Goal: Task Accomplishment & Management: Manage account settings

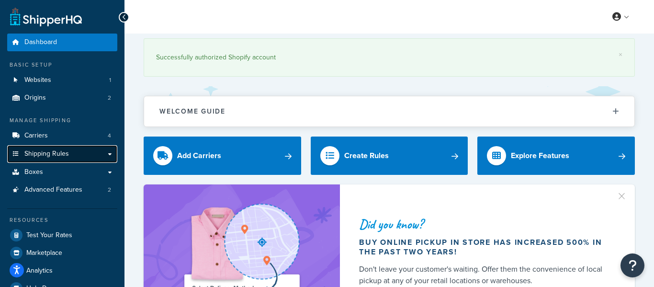
click at [70, 159] on link "Shipping Rules" at bounding box center [62, 154] width 110 height 18
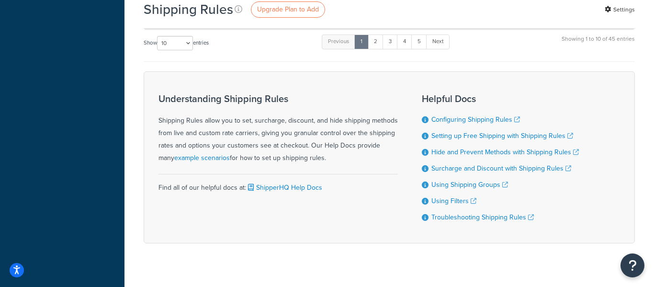
scroll to position [894, 0]
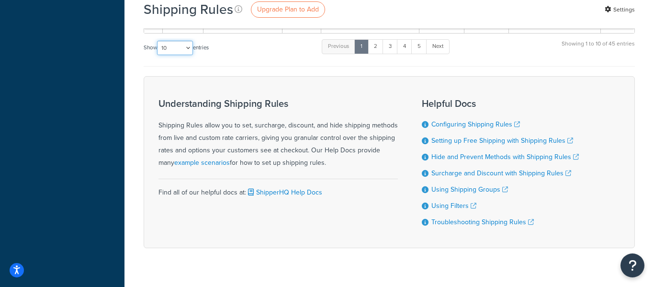
click at [184, 41] on select "10 15 25 50 100 1000" at bounding box center [175, 48] width 36 height 14
select select "50"
click at [158, 41] on select "10 15 25 50 100 1000" at bounding box center [175, 48] width 36 height 14
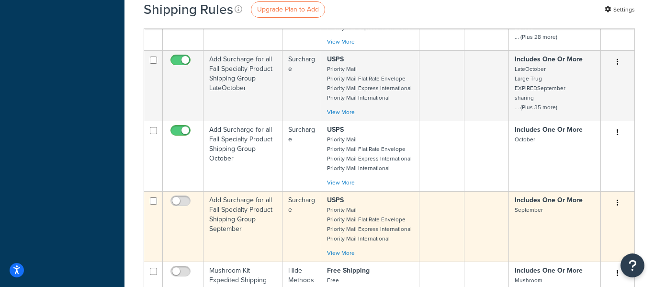
scroll to position [2805, 0]
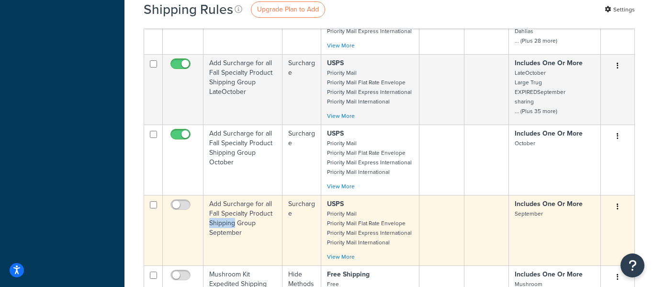
drag, startPoint x: 225, startPoint y: 204, endPoint x: 208, endPoint y: 192, distance: 20.7
click at [207, 195] on td "Add Surcharge for all Fall Specialty Product Shipping Group September" at bounding box center [243, 230] width 79 height 70
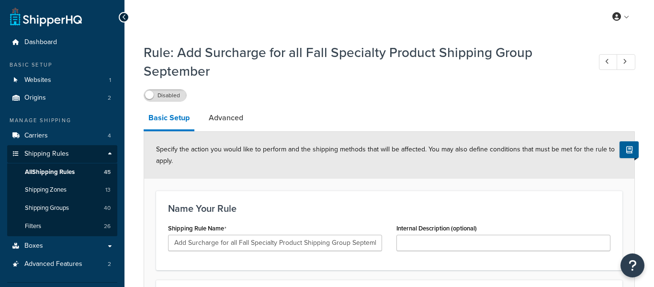
select select "PERCENTAGE"
select select "SHIPPING_GROUP"
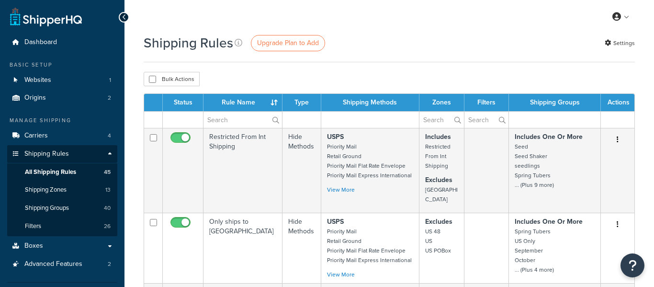
select select "50"
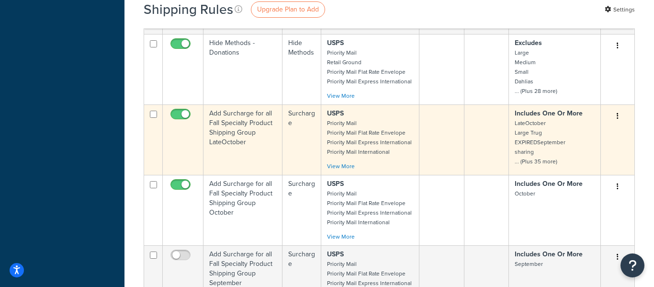
scroll to position [2763, 0]
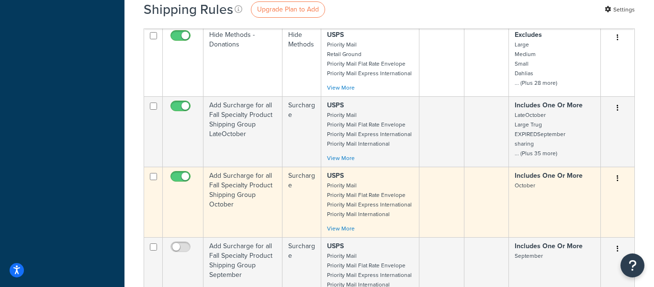
click at [235, 167] on td "Add Surcharge for all Fall Specialty Product Shipping Group October" at bounding box center [243, 202] width 79 height 70
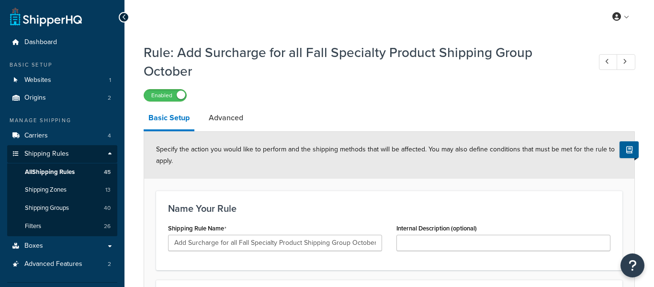
select select "PERCENTAGE"
select select "SHIPPING_GROUP"
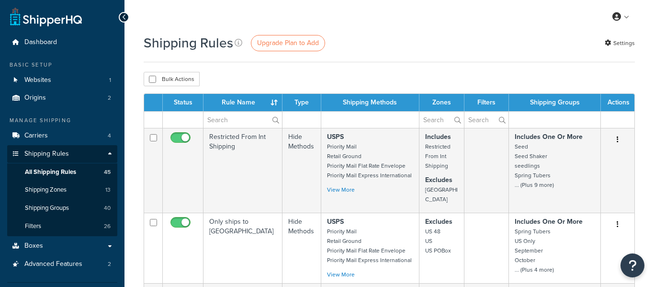
select select "50"
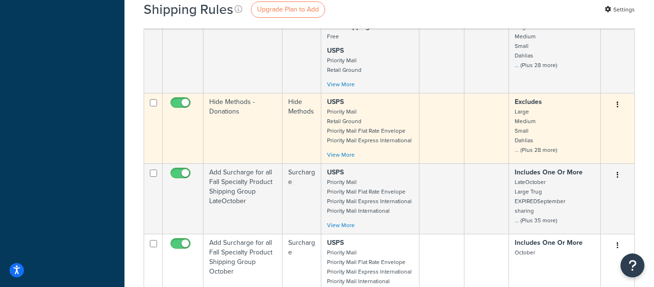
scroll to position [2697, 0]
click at [244, 170] on td "Add Surcharge for all Fall Specialty Product Shipping Group LateOctober" at bounding box center [243, 197] width 79 height 70
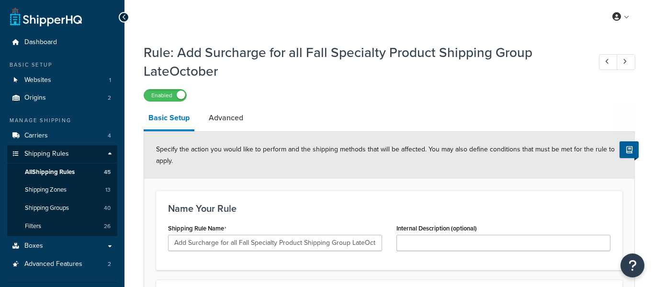
select select "PERCENTAGE"
select select "SHIPPING_GROUP"
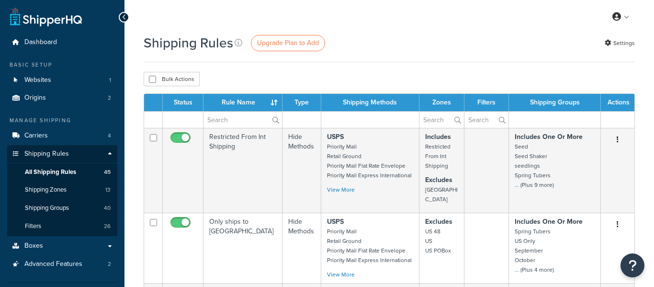
select select "50"
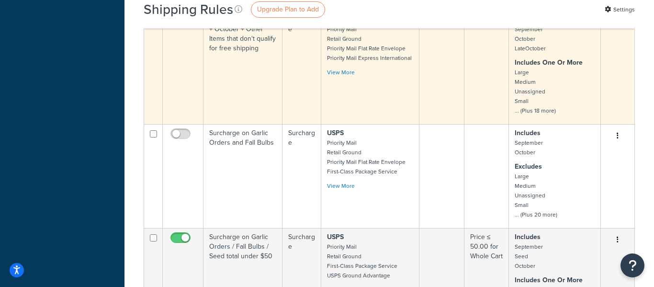
scroll to position [2037, 0]
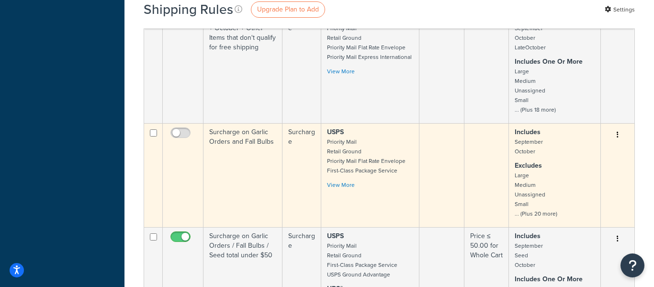
click at [254, 123] on td "Surcharge on Garlic Orders and Fall Bulbs" at bounding box center [243, 175] width 79 height 104
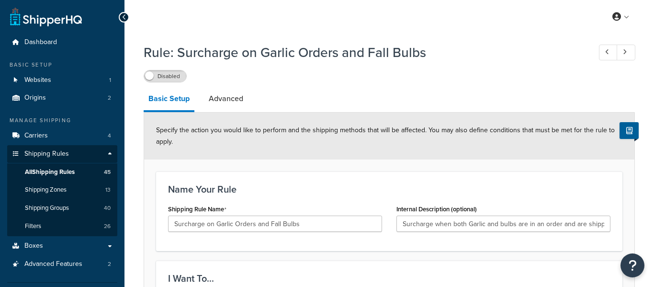
select select "PERCENTAGE"
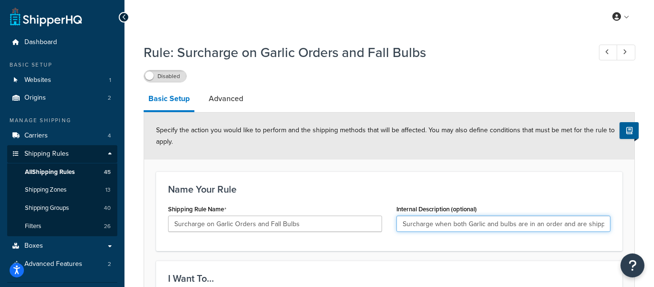
scroll to position [0, 37]
drag, startPoint x: 478, startPoint y: 227, endPoint x: 623, endPoint y: 206, distance: 147.2
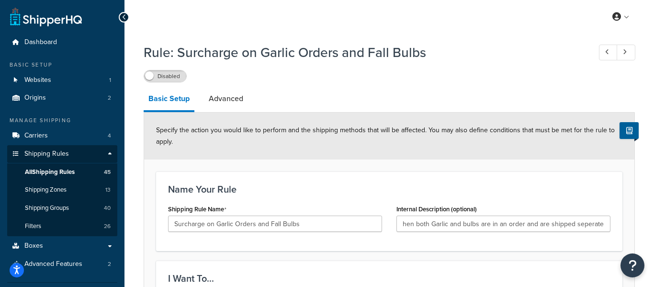
scroll to position [0, 0]
click at [520, 183] on div "Name Your Rule Shipping Rule Name Surcharge on Garlic Orders and Fall Bulbs Int…" at bounding box center [389, 210] width 466 height 79
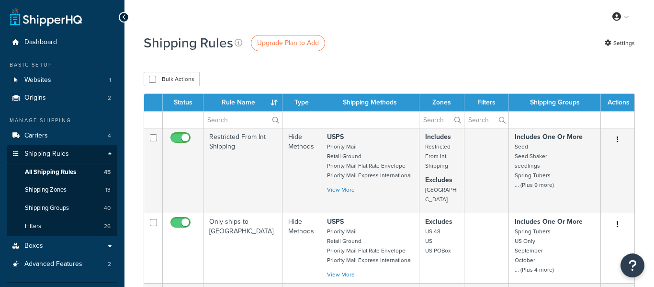
select select "50"
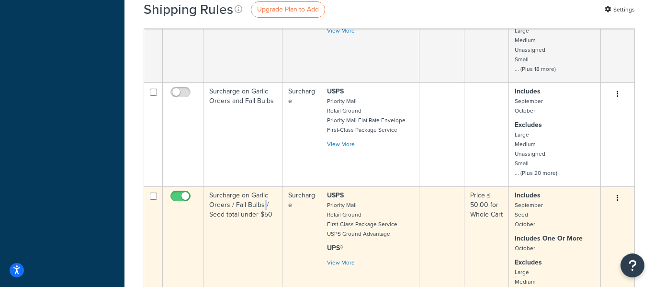
click at [248, 187] on td "Surcharge on Garlic Orders / Fall Bulbs / Seed total under $50" at bounding box center [243, 254] width 79 height 137
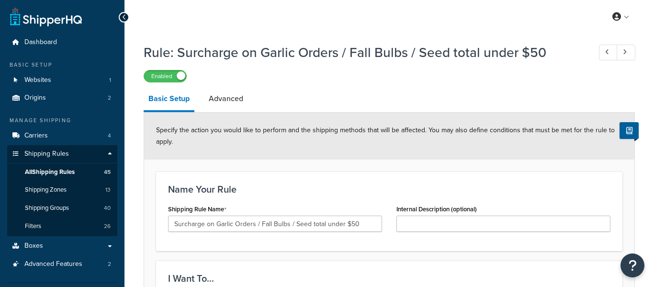
select select "PERCENTAGE"
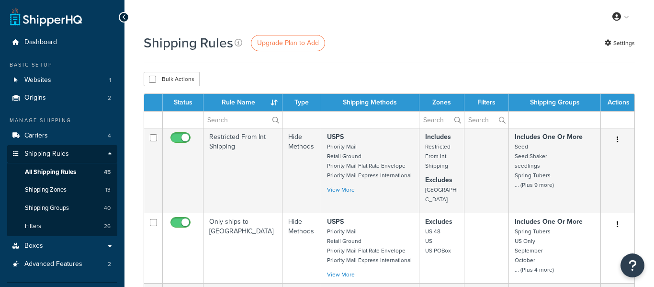
select select "50"
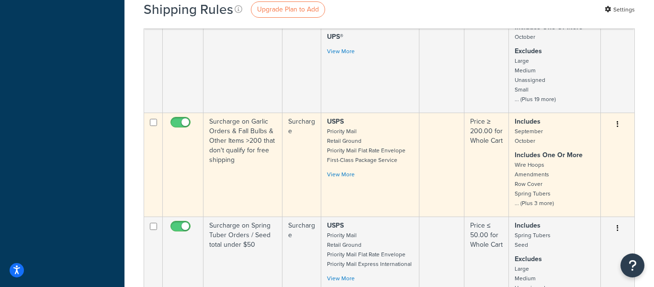
scroll to position [2294, 0]
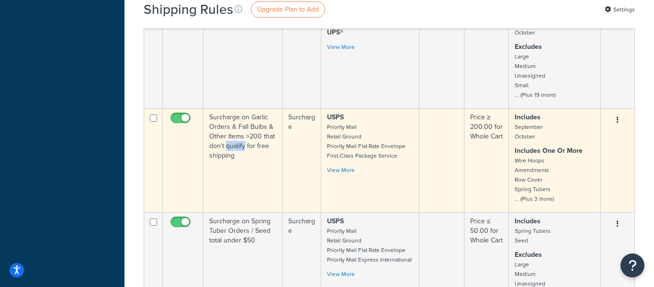
click at [221, 116] on td "Surcharge on Garlic Orders & Fall Bulbs & Other Items >200 that don't qualify f…" at bounding box center [243, 160] width 79 height 104
click at [233, 108] on td "Surcharge on Garlic Orders & Fall Bulbs & Other Items >200 that don't qualify f…" at bounding box center [243, 160] width 79 height 104
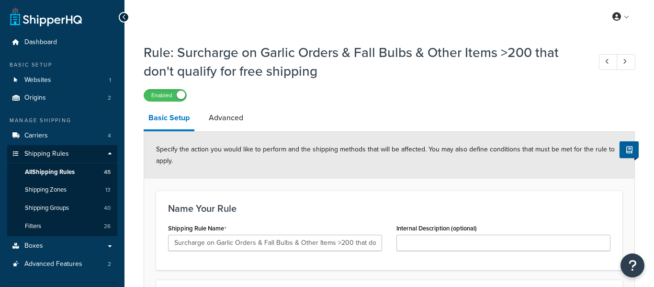
select select "PERCENTAGE"
click at [255, 72] on h1 "Rule: Surcharge on Garlic Orders & Fall Bulbs & Other Items >200 that don't qua…" at bounding box center [363, 61] width 438 height 37
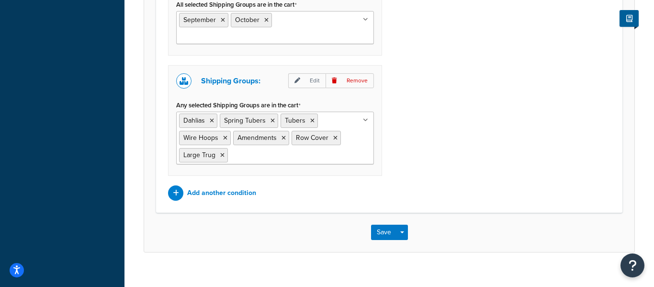
scroll to position [1057, 0]
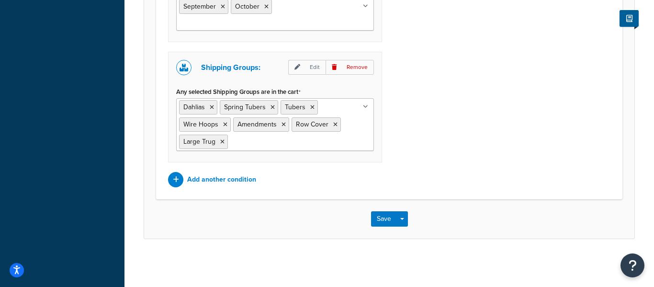
click at [432, 203] on div "Save Save Dropdown Save and Edit Save and Duplicate Save and Create New" at bounding box center [389, 218] width 490 height 39
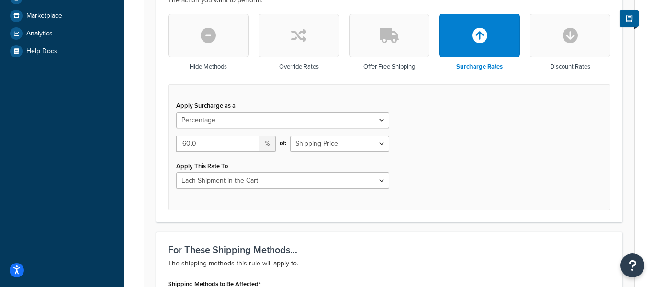
scroll to position [0, 0]
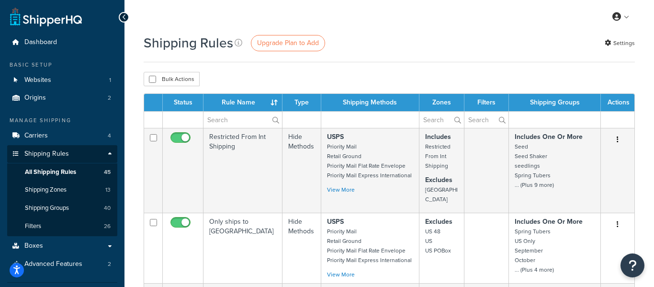
select select "50"
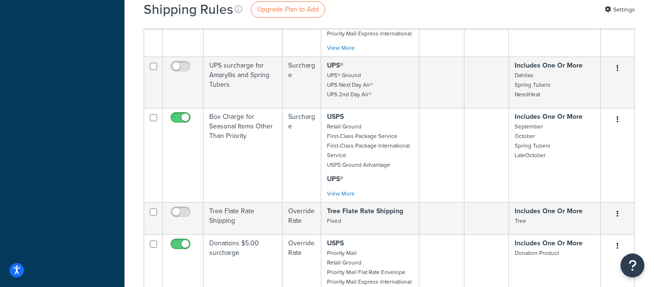
scroll to position [3115, 0]
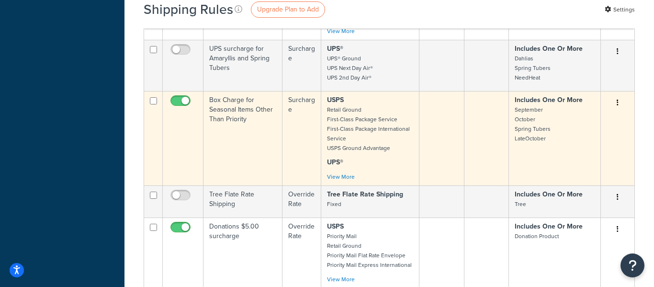
click at [243, 91] on td "Box Charge for Seasonal Items Other Than Priority" at bounding box center [243, 138] width 79 height 94
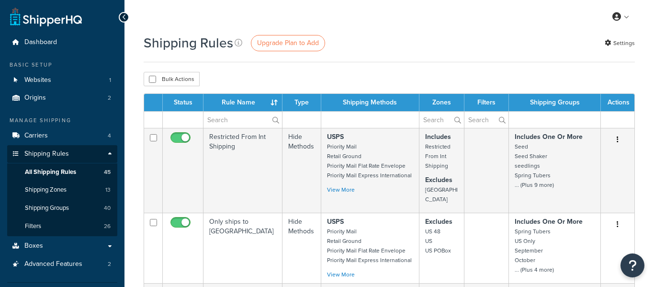
select select "50"
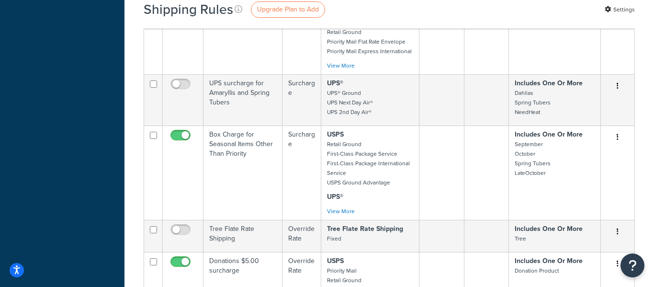
scroll to position [3087, 0]
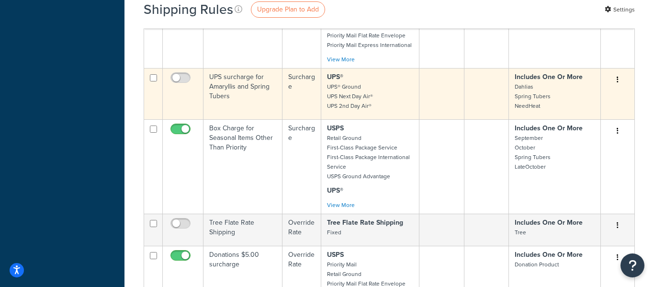
click at [244, 68] on td "UPS surcharge for Amaryllis and Spring Tubers" at bounding box center [243, 93] width 79 height 51
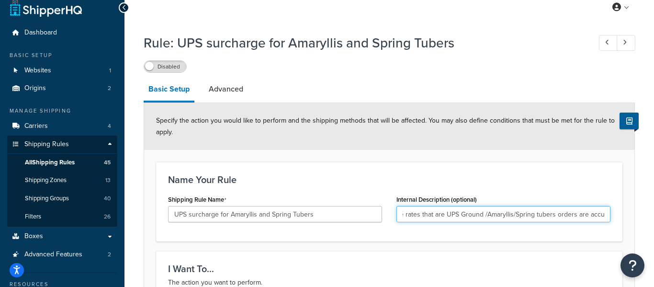
scroll to position [0, 68]
drag, startPoint x: 443, startPoint y: 215, endPoint x: 602, endPoint y: 211, distance: 159.5
click at [602, 211] on input "Surcharge to ensure rates that are UPS Ground /Amaryllis/Spring tubers orders a…" at bounding box center [503, 214] width 214 height 16
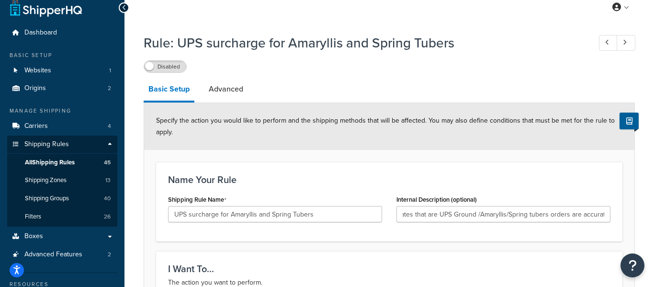
scroll to position [0, 0]
click at [579, 190] on div "Name Your Rule Shipping Rule Name UPS surcharge for Amaryllis and Spring Tubers…" at bounding box center [389, 201] width 466 height 79
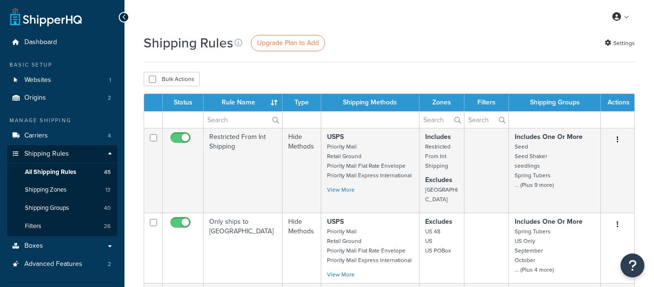
select select "50"
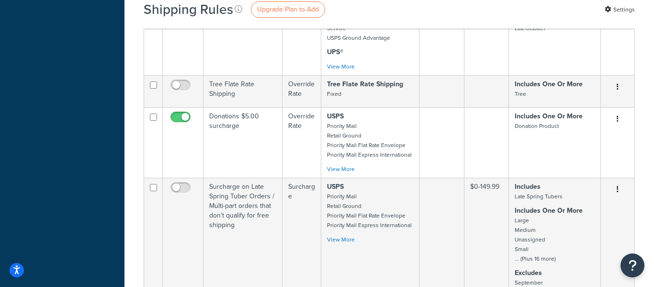
scroll to position [3191, 0]
